Goal: Task Accomplishment & Management: Use online tool/utility

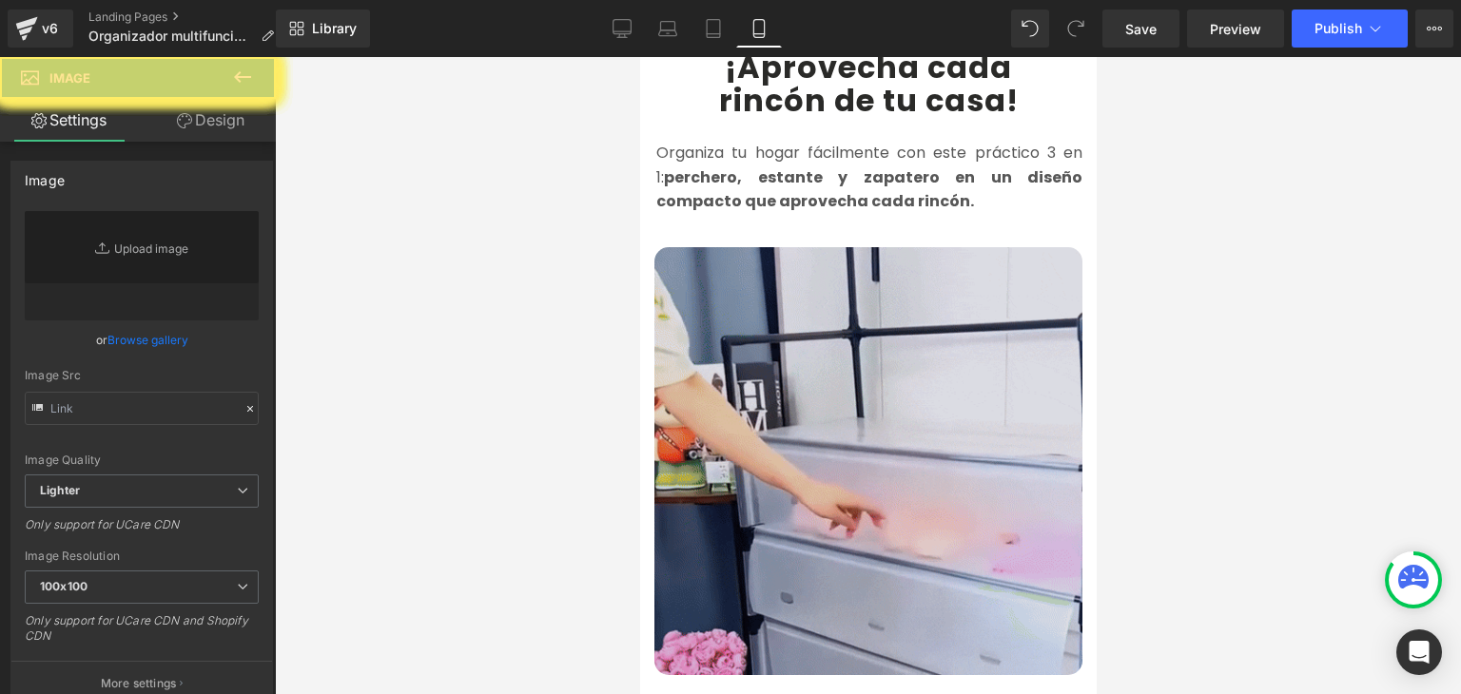
click at [862, 408] on img at bounding box center [867, 461] width 428 height 428
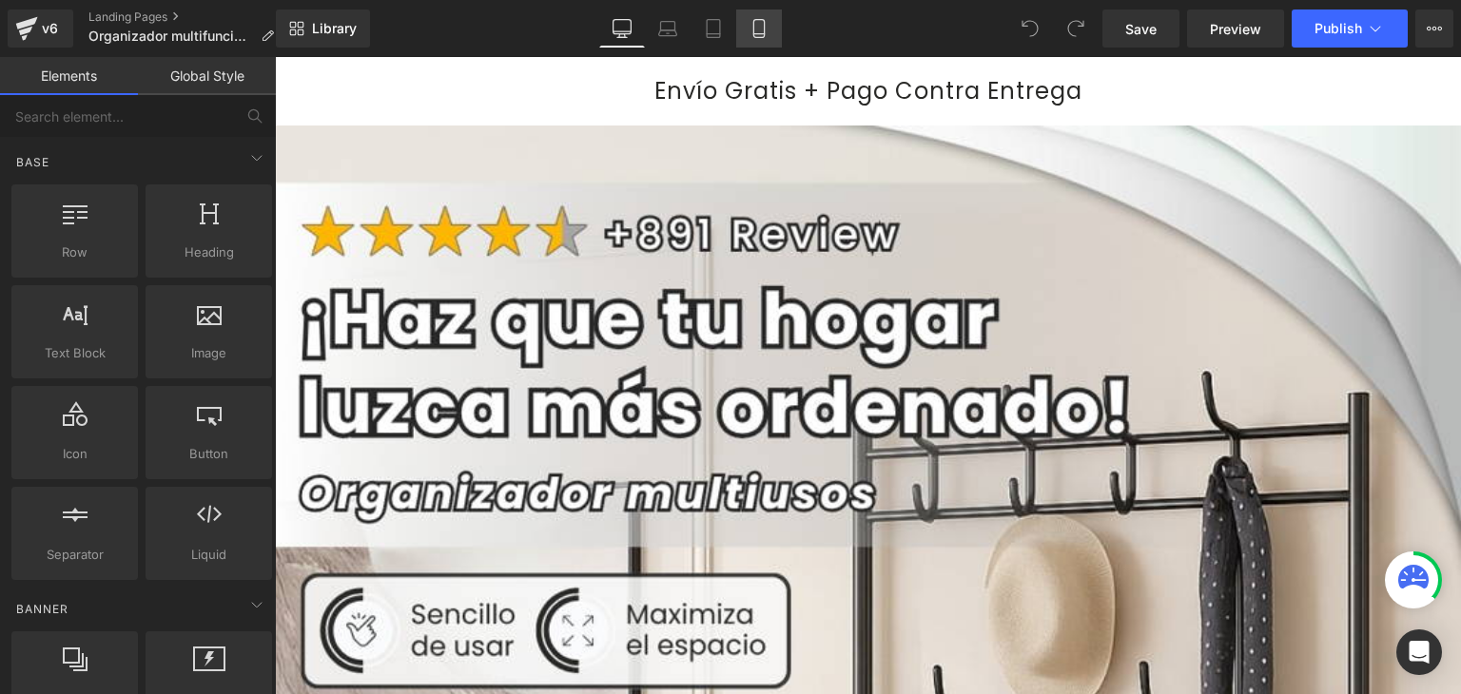
click at [745, 22] on link "Mobile" at bounding box center [759, 29] width 46 height 38
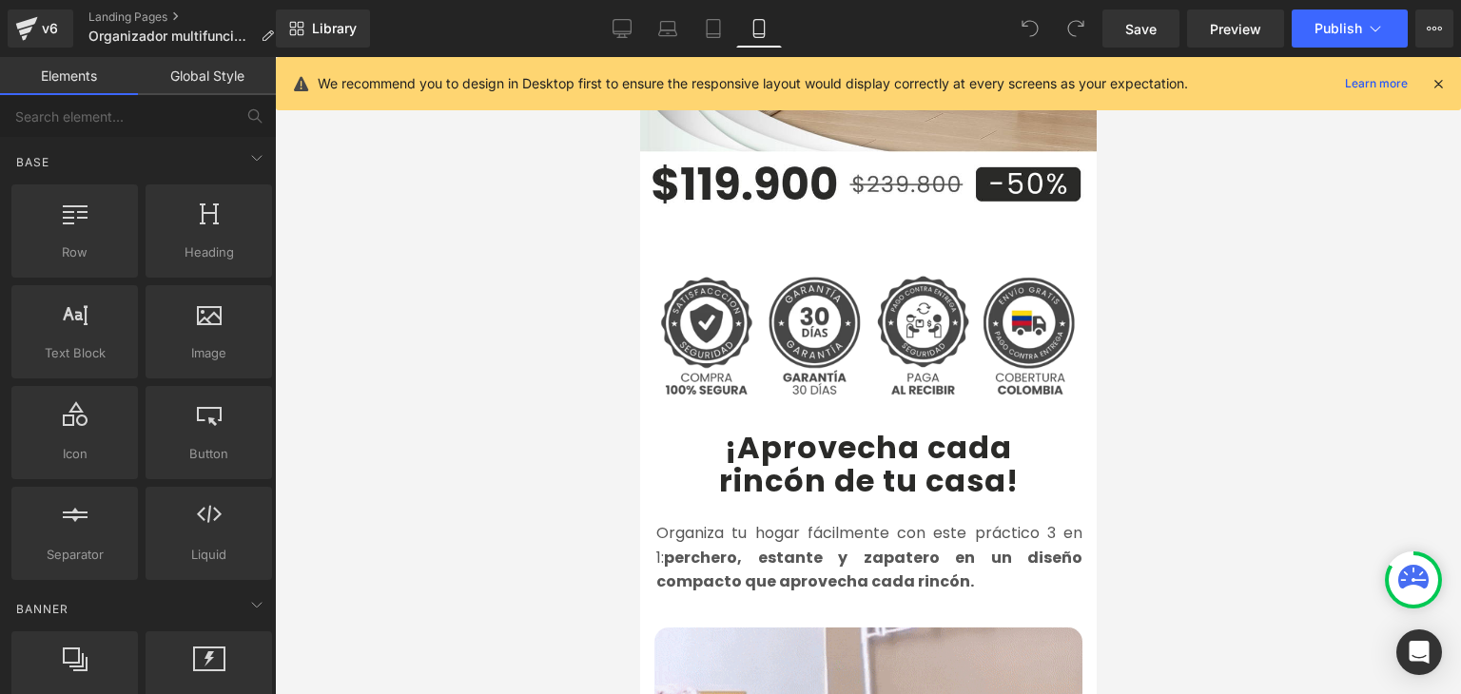
scroll to position [951, 0]
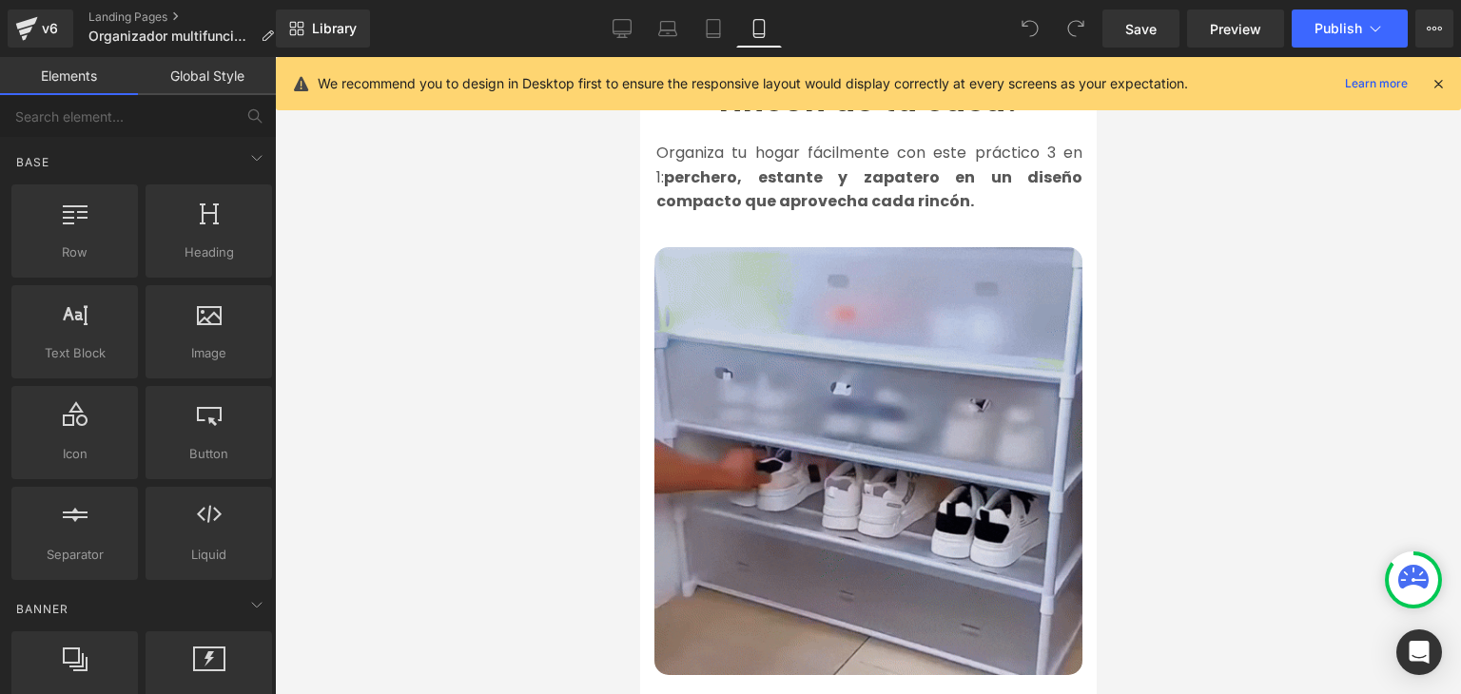
click at [857, 363] on img at bounding box center [867, 461] width 428 height 428
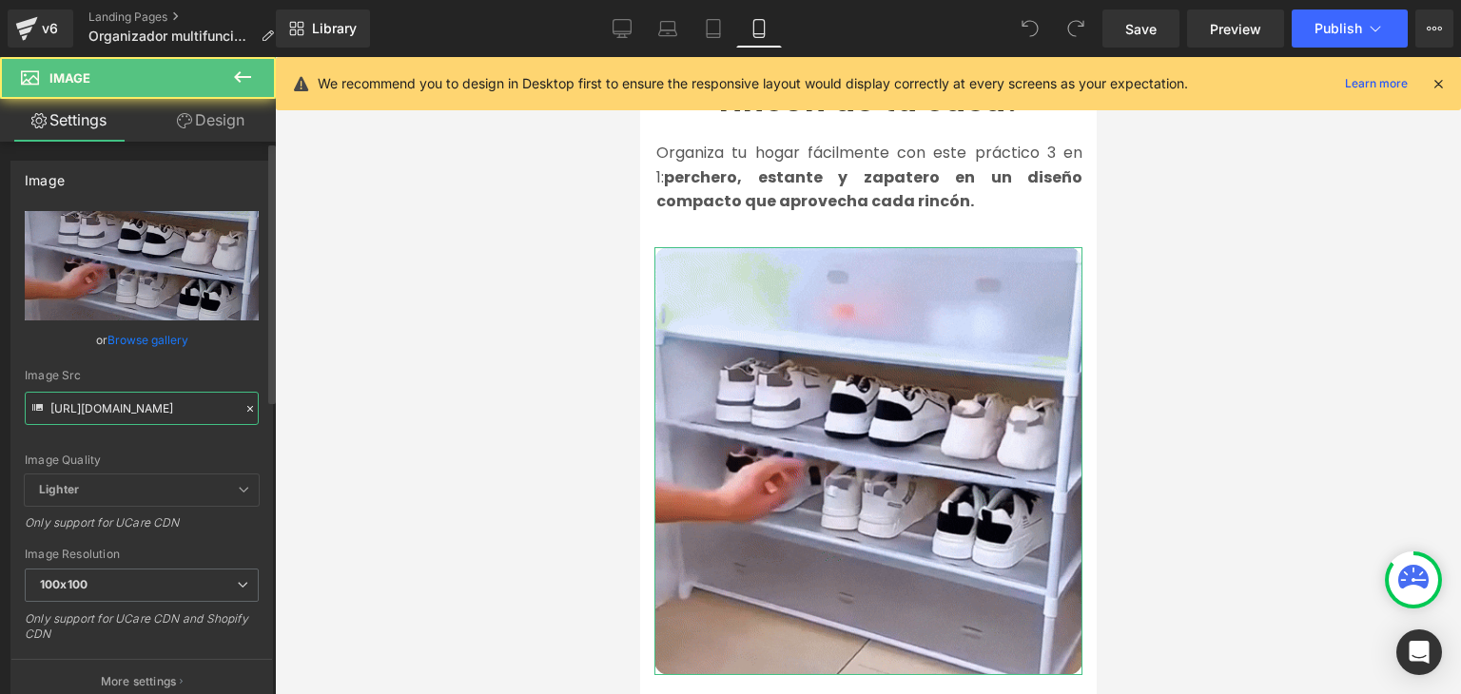
click at [124, 397] on input "[URL][DOMAIN_NAME]" at bounding box center [142, 408] width 234 height 33
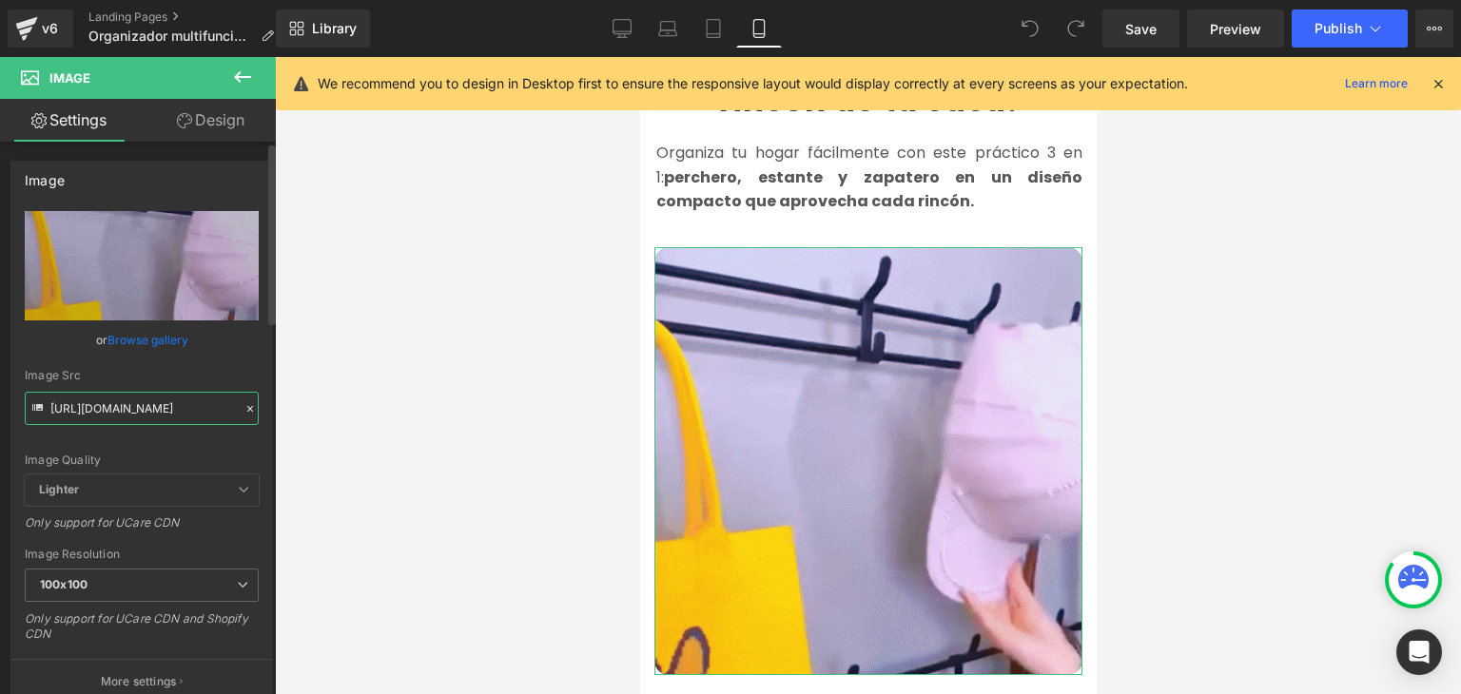
click at [123, 404] on input "[URL][DOMAIN_NAME]" at bounding box center [142, 408] width 234 height 33
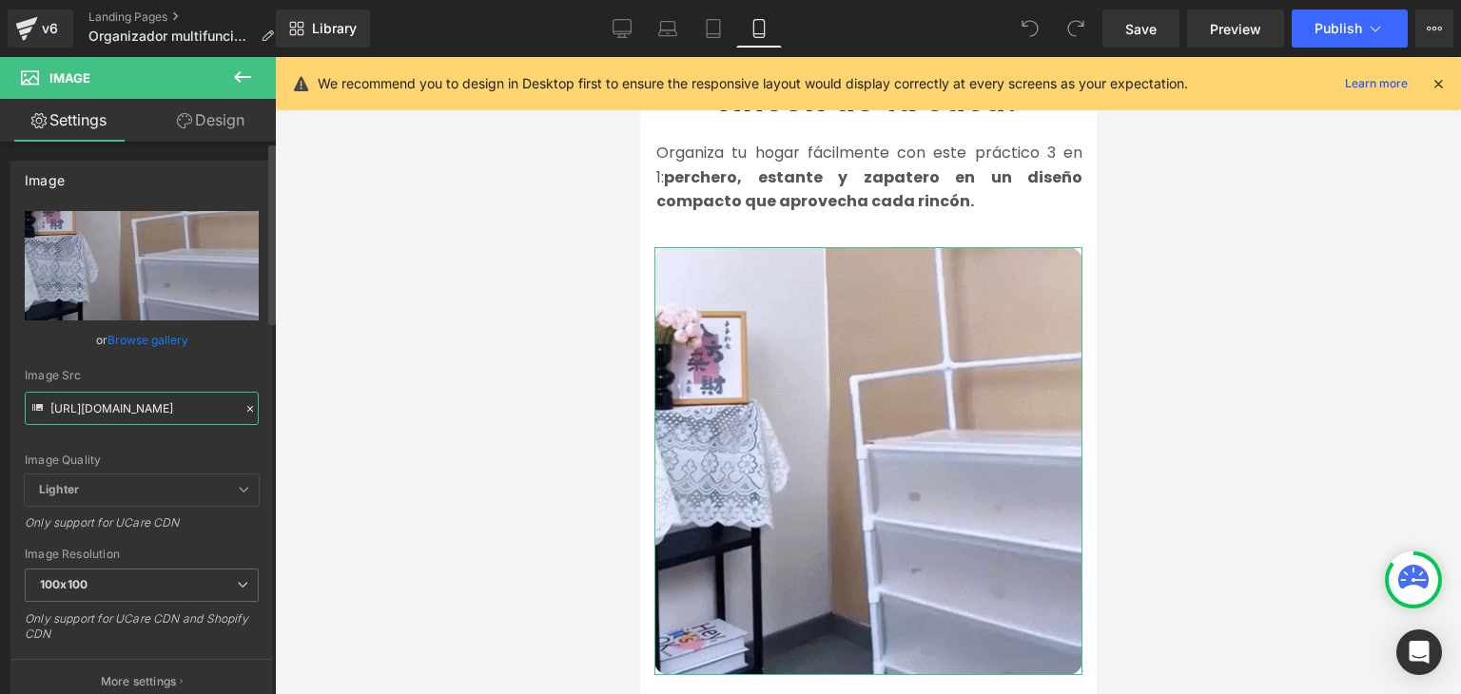
click at [123, 404] on input "[URL][DOMAIN_NAME]" at bounding box center [142, 408] width 234 height 33
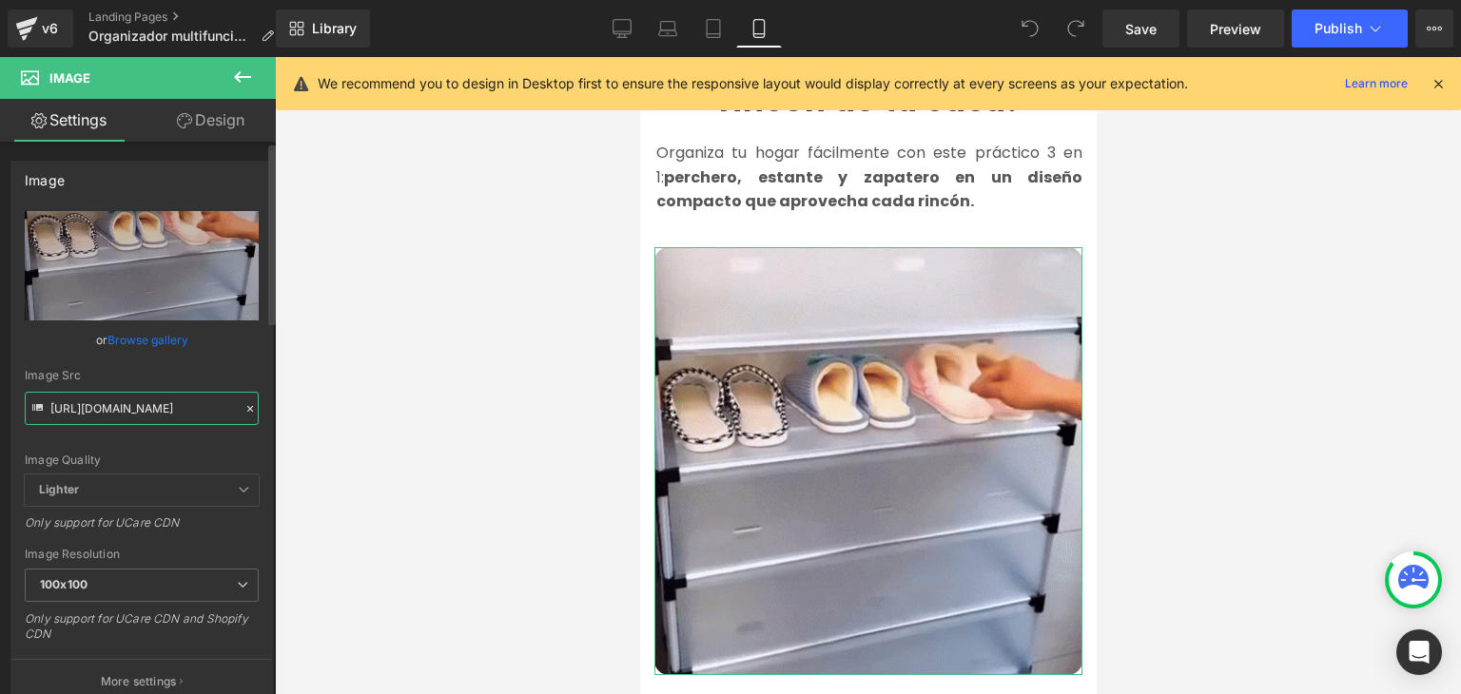
click at [123, 404] on input "[URL][DOMAIN_NAME]" at bounding box center [142, 408] width 234 height 33
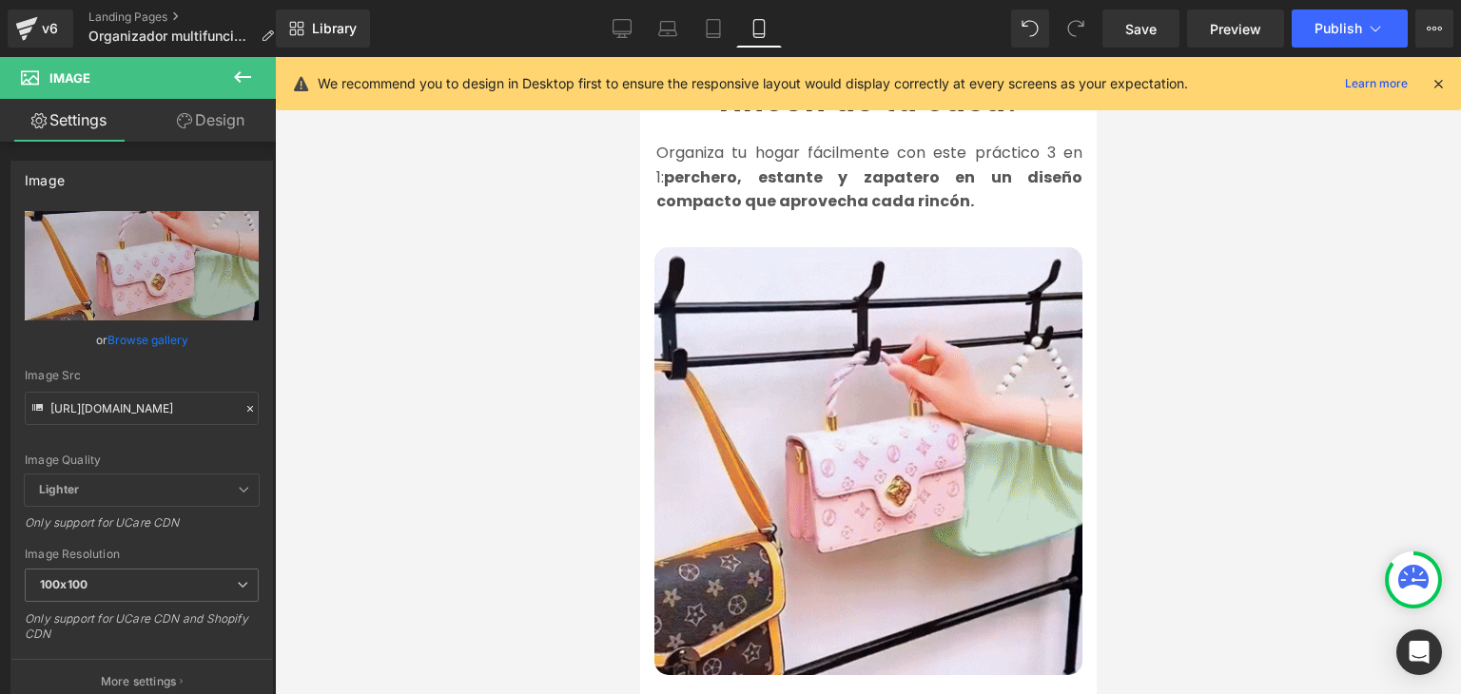
click at [1438, 86] on icon at bounding box center [1437, 83] width 17 height 17
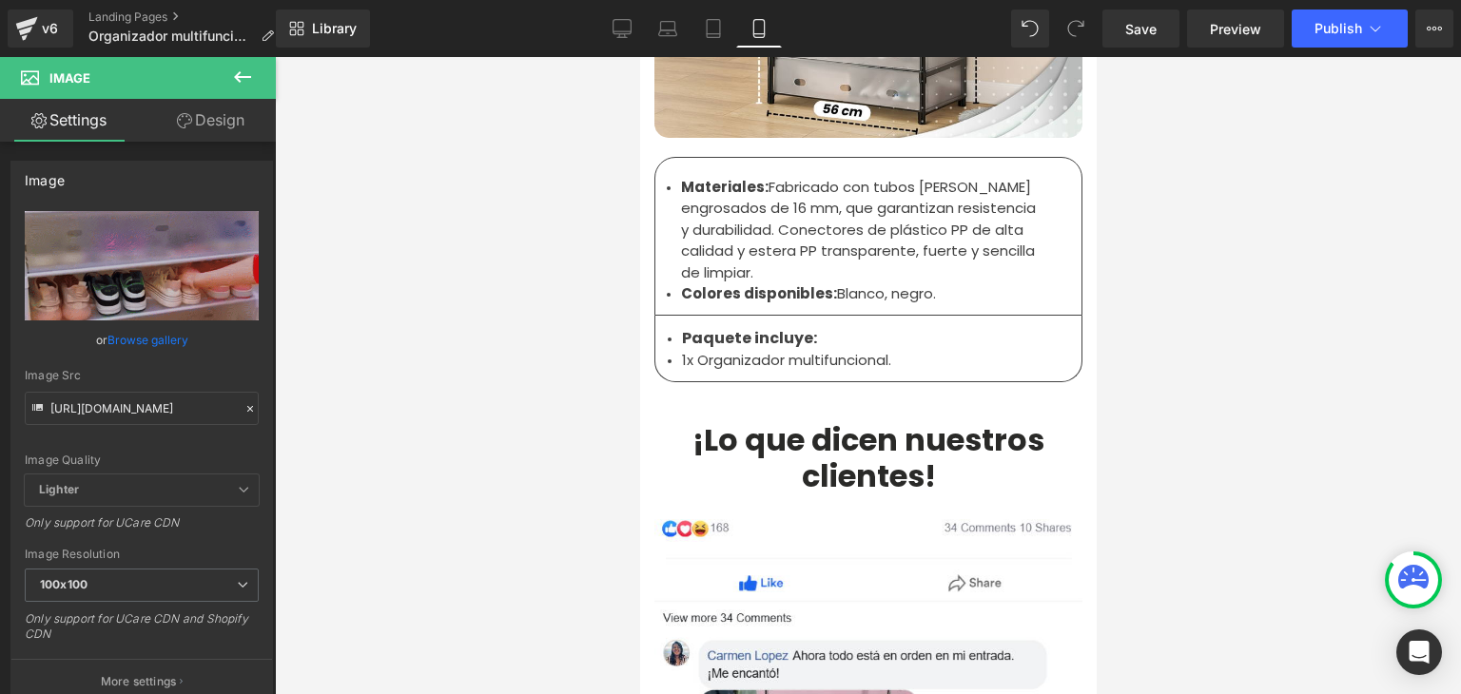
scroll to position [6276, 0]
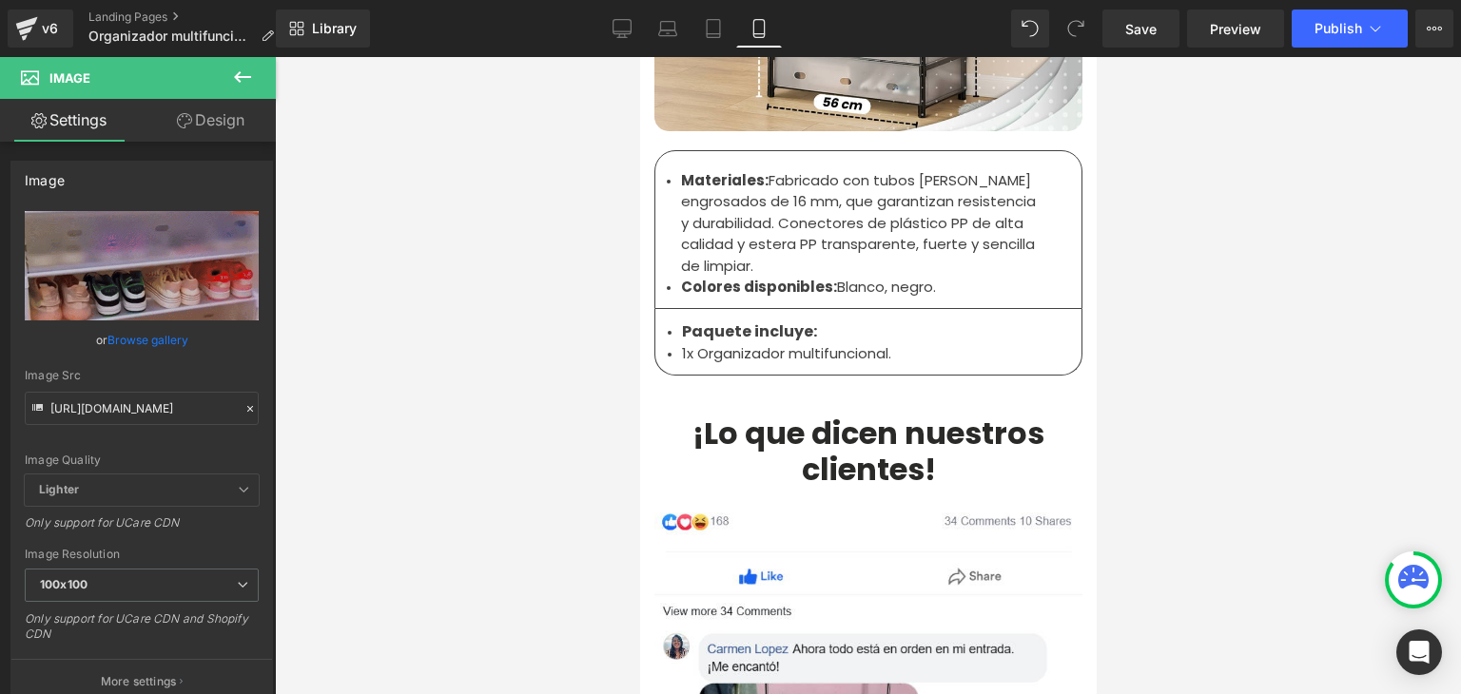
click at [639, 57] on div at bounding box center [639, 57] width 0 height 0
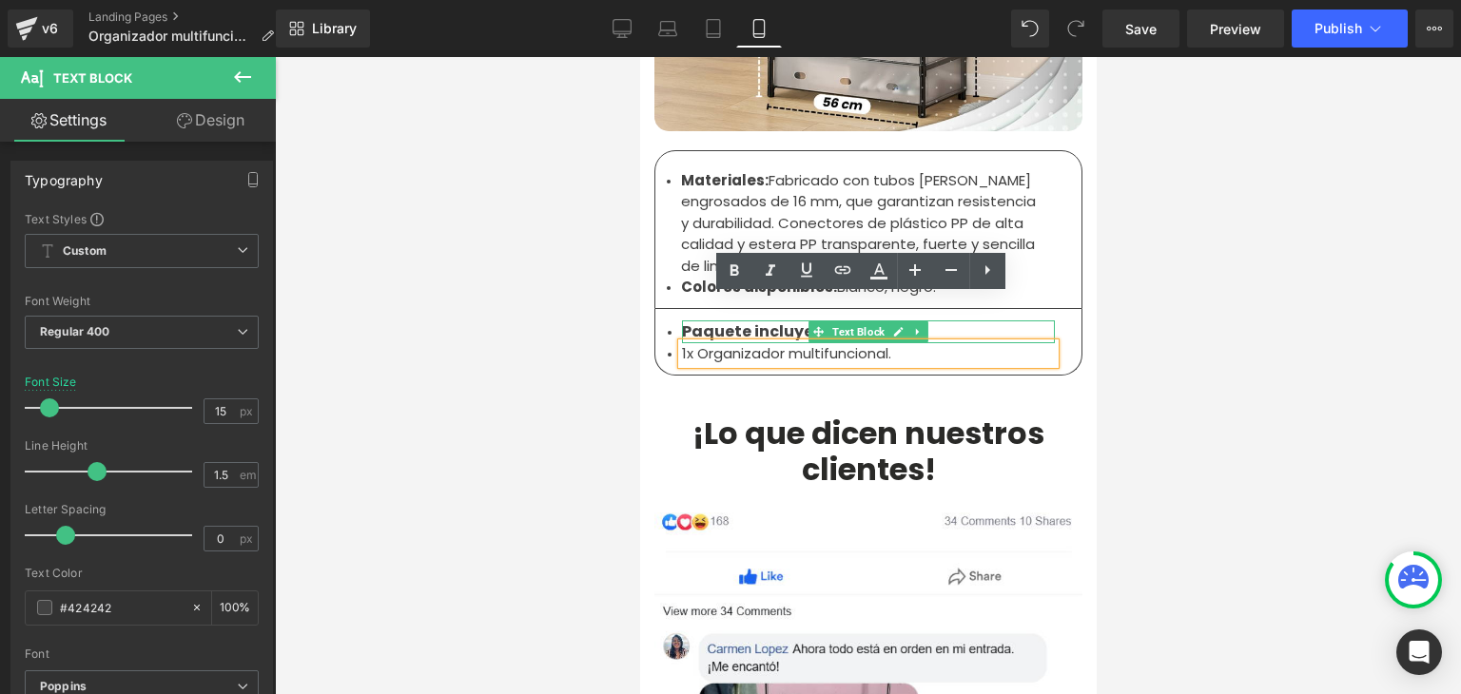
click at [687, 320] on b "Paquete incluye:" at bounding box center [748, 331] width 135 height 22
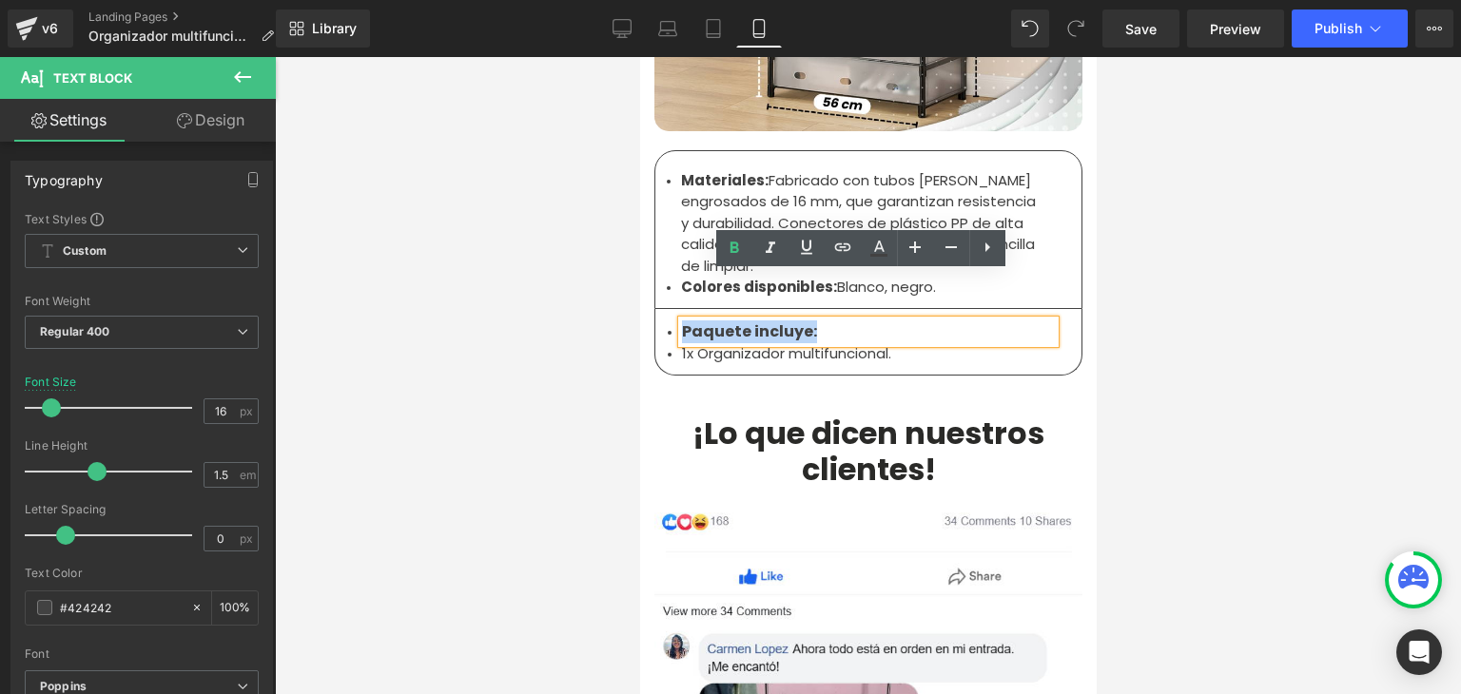
copy b "Paquete incluye:"
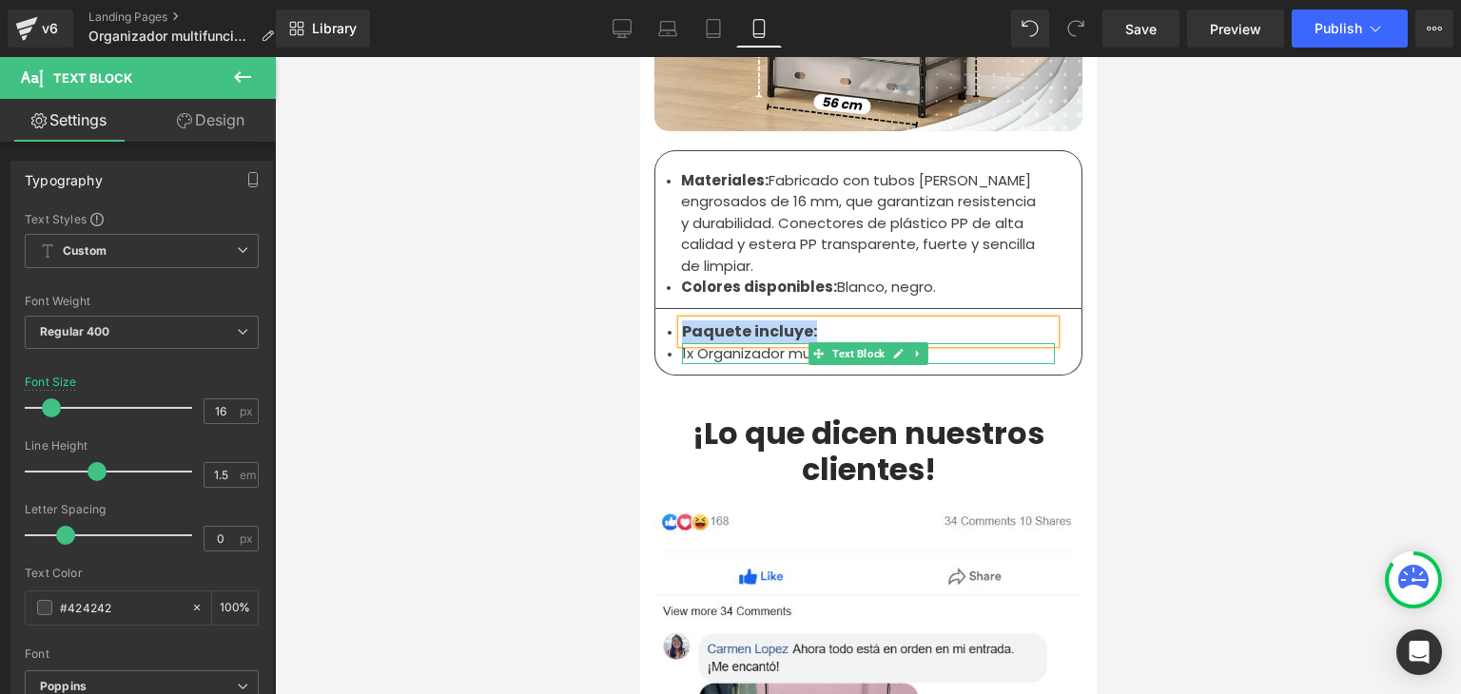
click at [712, 343] on li "1x Organizador multifuncional." at bounding box center [867, 354] width 373 height 22
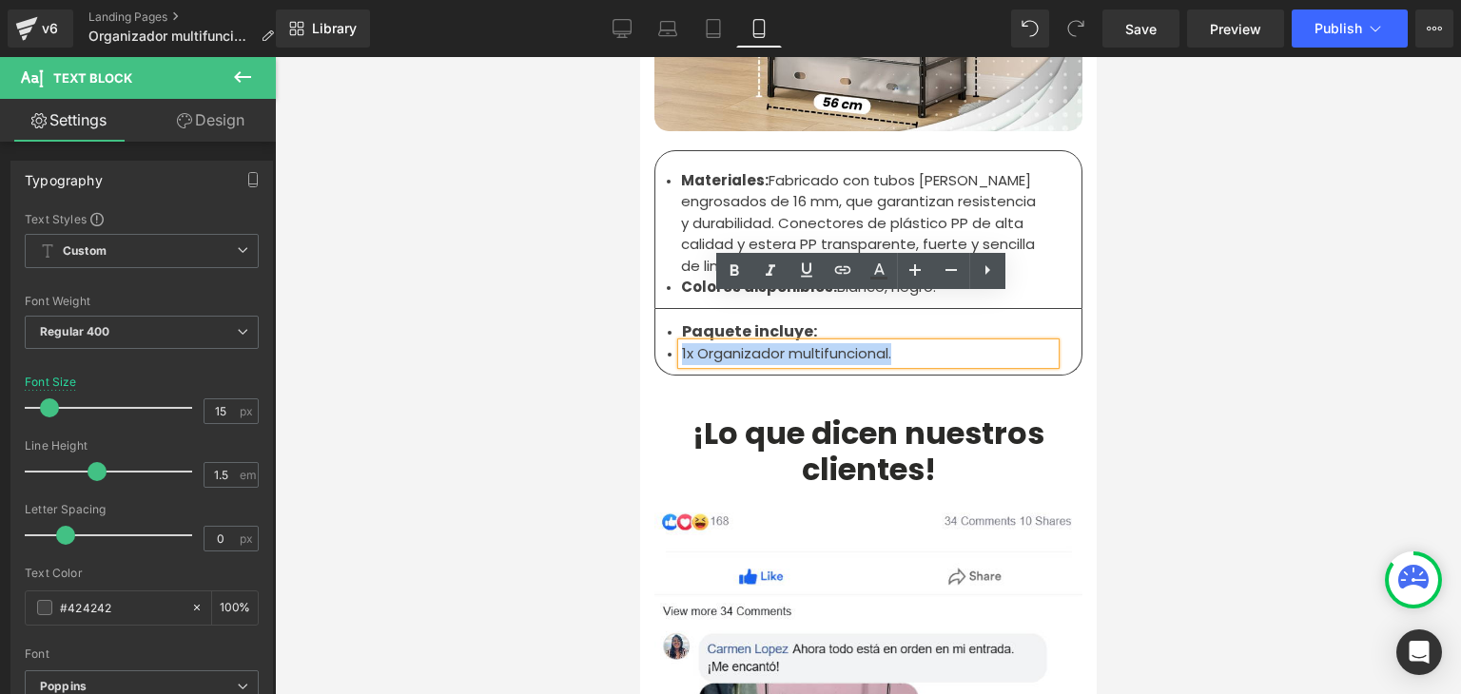
copy li "1x Organizador multifuncional."
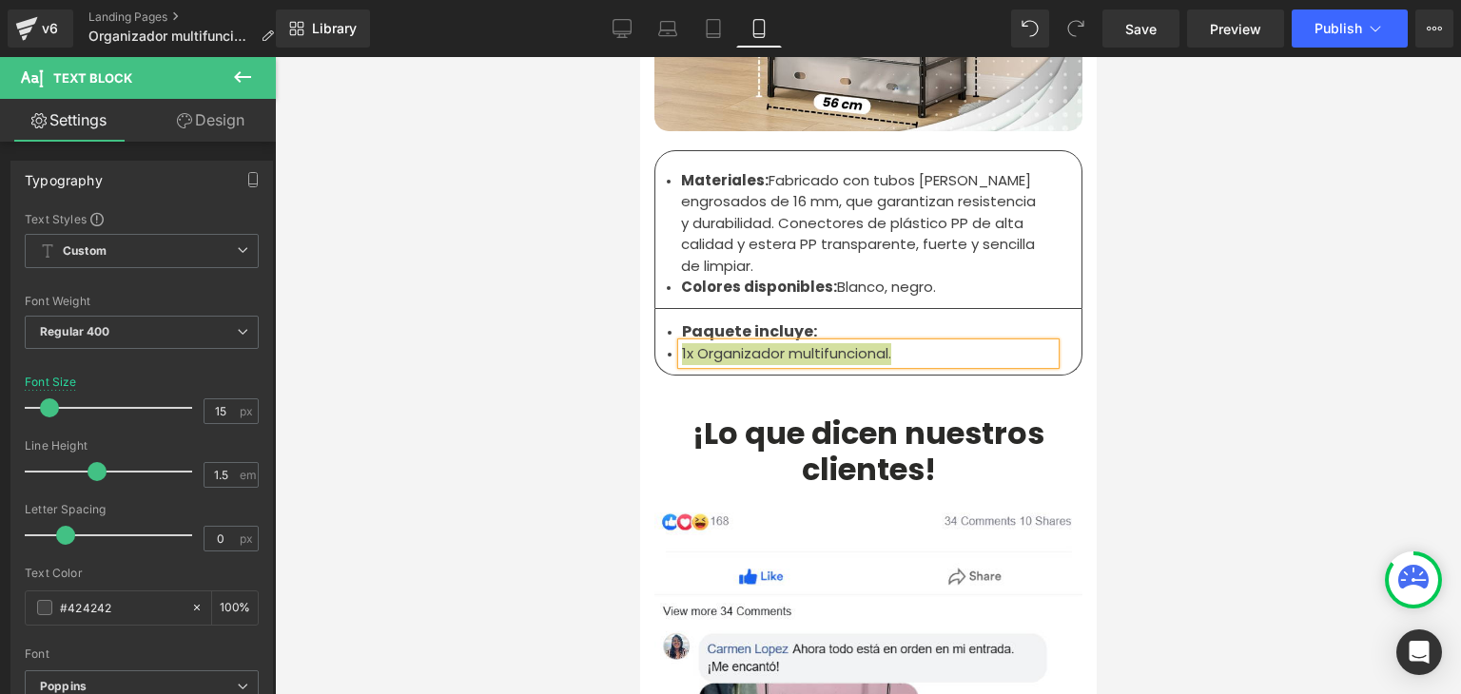
click at [1193, 551] on div at bounding box center [868, 375] width 1186 height 637
